Goal: Task Accomplishment & Management: Manage account settings

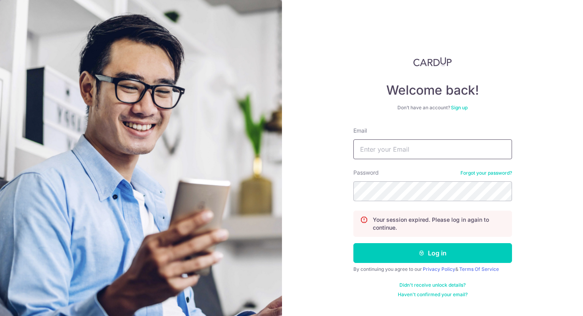
click at [429, 152] on input "Email" at bounding box center [432, 150] width 159 height 20
type input "[EMAIL_ADDRESS][DOMAIN_NAME]"
click at [433, 264] on form "Email elisexiass@gmail.com Password Forgot your password? Your session expired.…" at bounding box center [432, 212] width 159 height 171
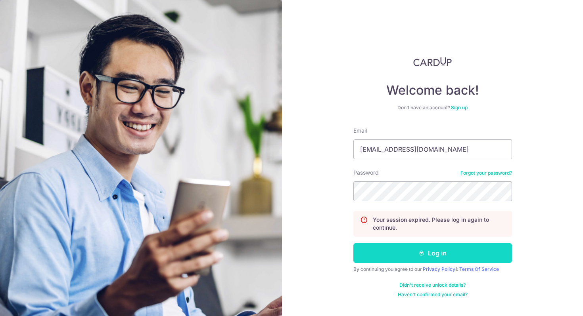
click at [433, 251] on button "Log in" at bounding box center [432, 253] width 159 height 20
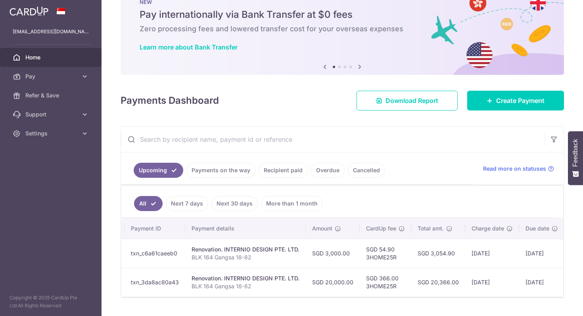
scroll to position [0, 123]
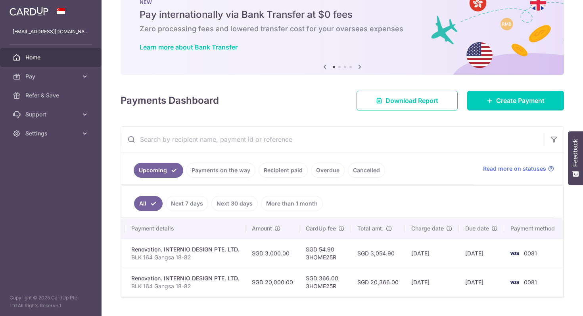
drag, startPoint x: 298, startPoint y: 251, endPoint x: 347, endPoint y: 262, distance: 50.2
click at [347, 262] on tr "Update payment Cancel payment Pending txn_c6a61caeeb0 Renovation. INTERNIO DESI…" at bounding box center [281, 253] width 566 height 29
click at [347, 262] on td "SGD 54.90 3HOME25R" at bounding box center [325, 253] width 52 height 29
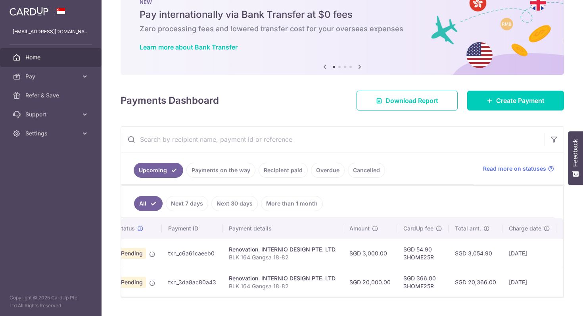
scroll to position [0, 0]
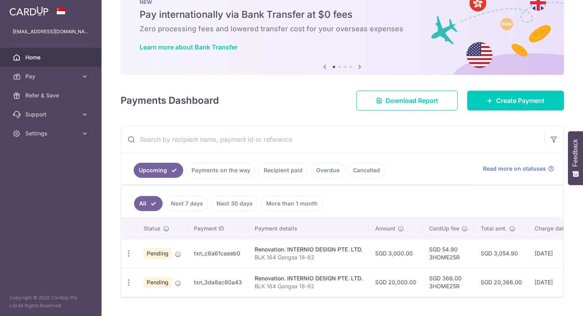
click at [228, 172] on link "Payments on the way" at bounding box center [220, 170] width 69 height 15
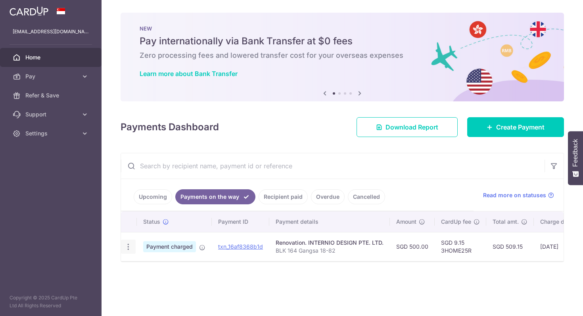
click at [128, 249] on icon "button" at bounding box center [128, 247] width 8 height 8
click at [159, 265] on span "PDF Receipt" at bounding box center [171, 269] width 54 height 8
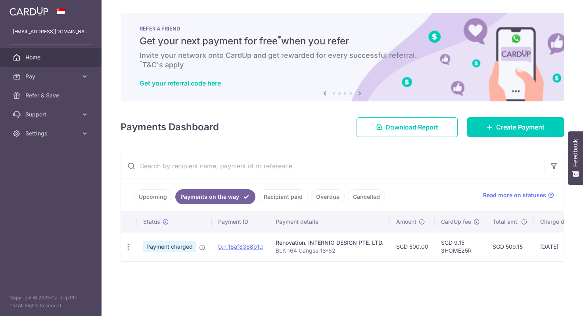
click at [232, 199] on link "Payments on the way" at bounding box center [215, 197] width 80 height 15
click at [162, 195] on link "Upcoming" at bounding box center [153, 197] width 38 height 15
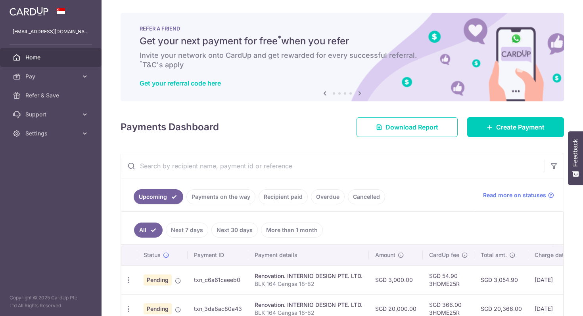
scroll to position [50, 0]
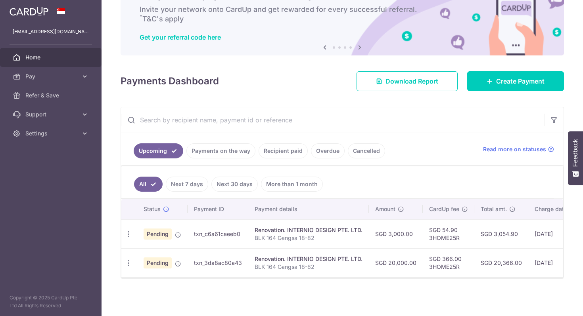
click at [271, 150] on link "Recipient paid" at bounding box center [283, 151] width 49 height 15
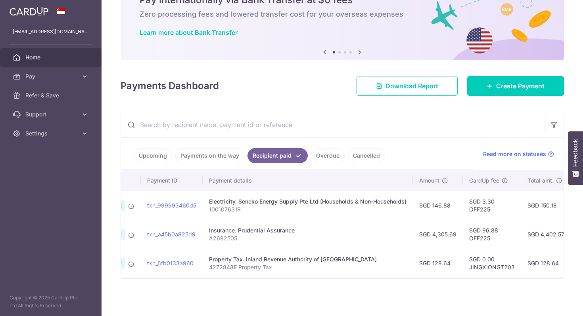
scroll to position [0, 0]
